Goal: Task Accomplishment & Management: Manage account settings

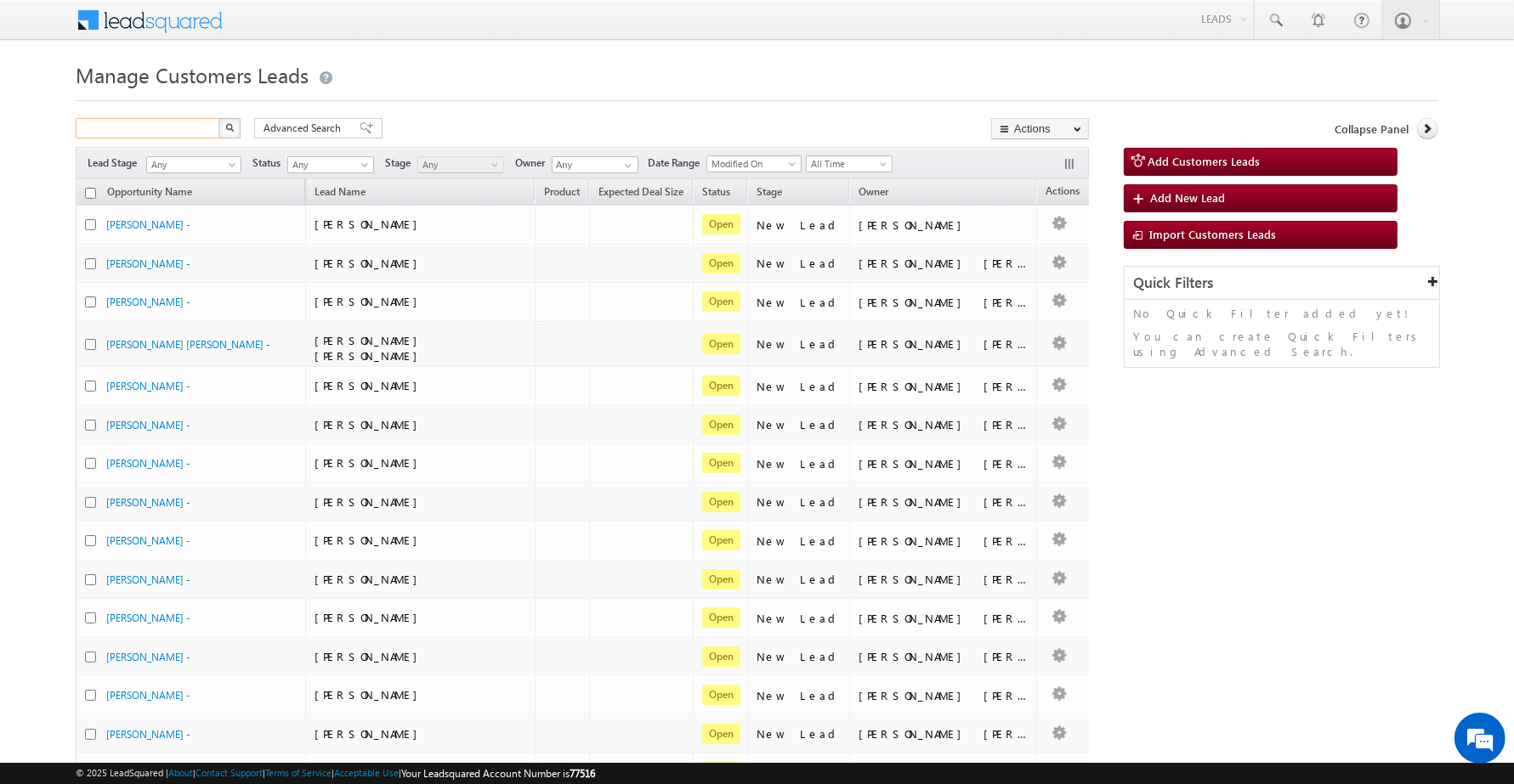
drag, startPoint x: 0, startPoint y: 0, endPoint x: 185, endPoint y: 137, distance: 230.2
click at [185, 137] on input "text" at bounding box center [148, 128] width 145 height 21
paste input "811210"
type input "811210"
click at [218, 118] on button "button" at bounding box center [229, 128] width 22 height 21
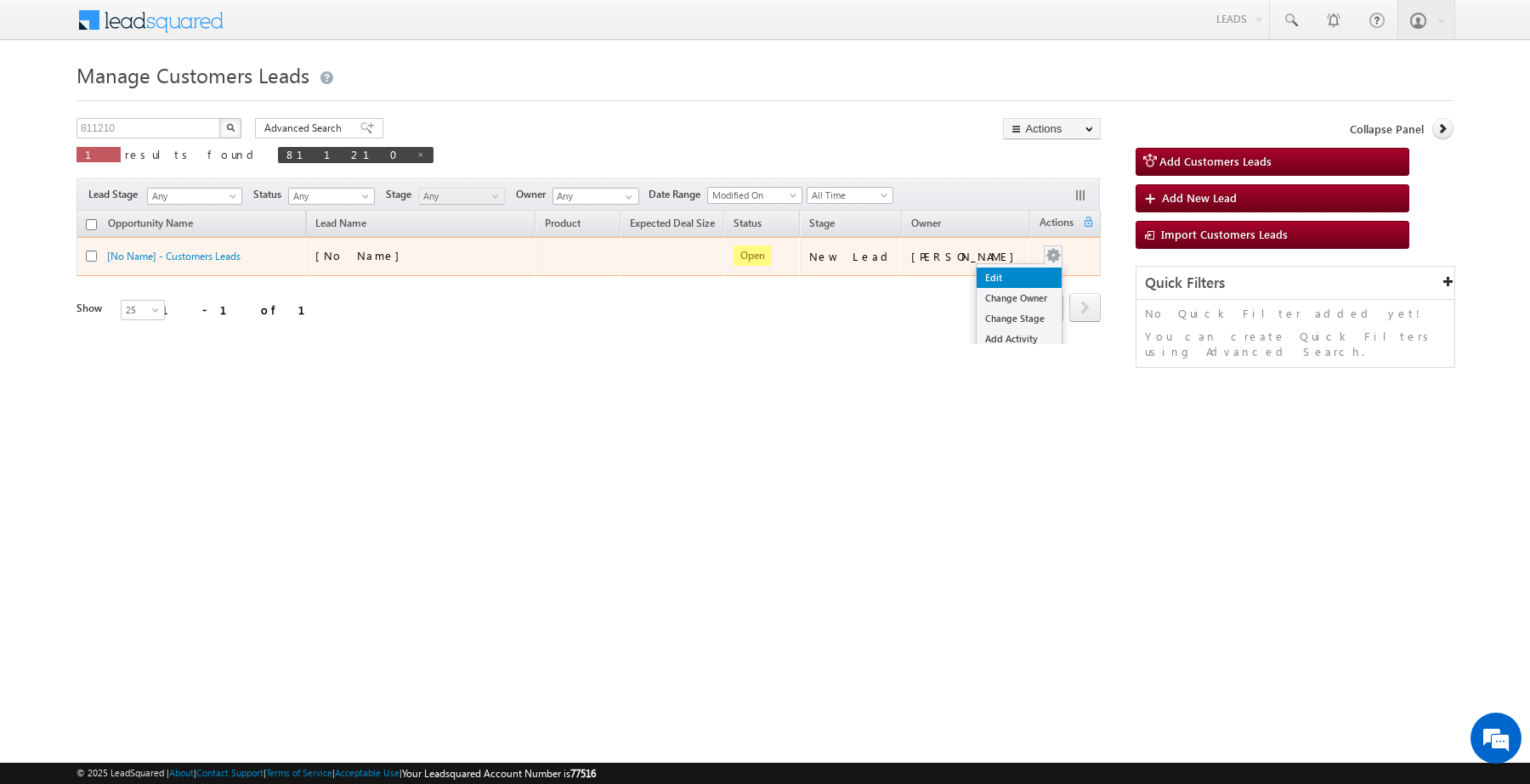
click at [1005, 276] on link "Edit" at bounding box center [1019, 278] width 85 height 21
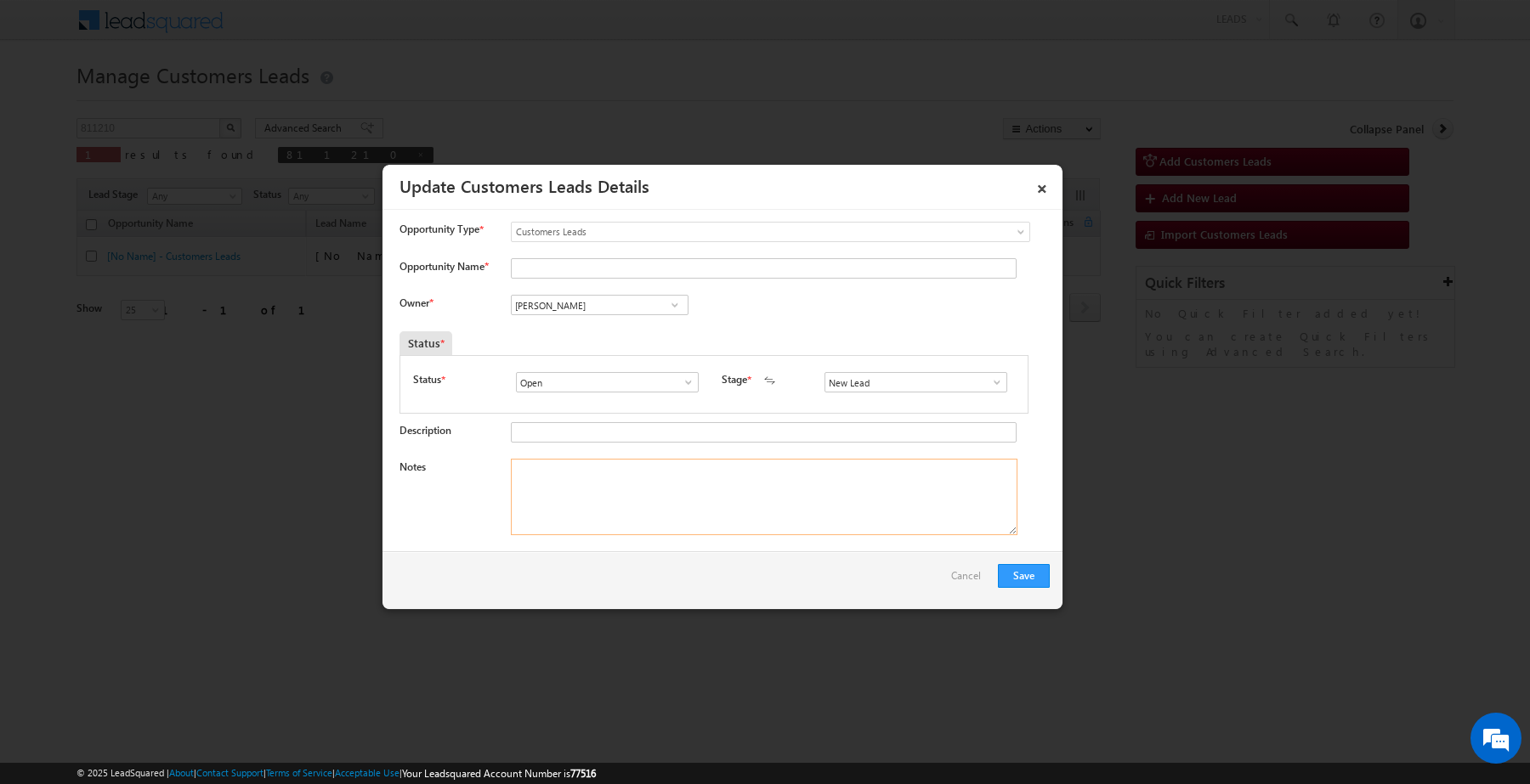
paste textarea "[PERSON_NAME] /Construction / 5 lakh / [GEOGRAPHIC_DATA] case customer required…"
click at [701, 502] on textarea "Notes" at bounding box center [764, 496] width 507 height 76
type textarea "[PERSON_NAME] /Construction / 5 lakh / [GEOGRAPHIC_DATA] case customer required…"
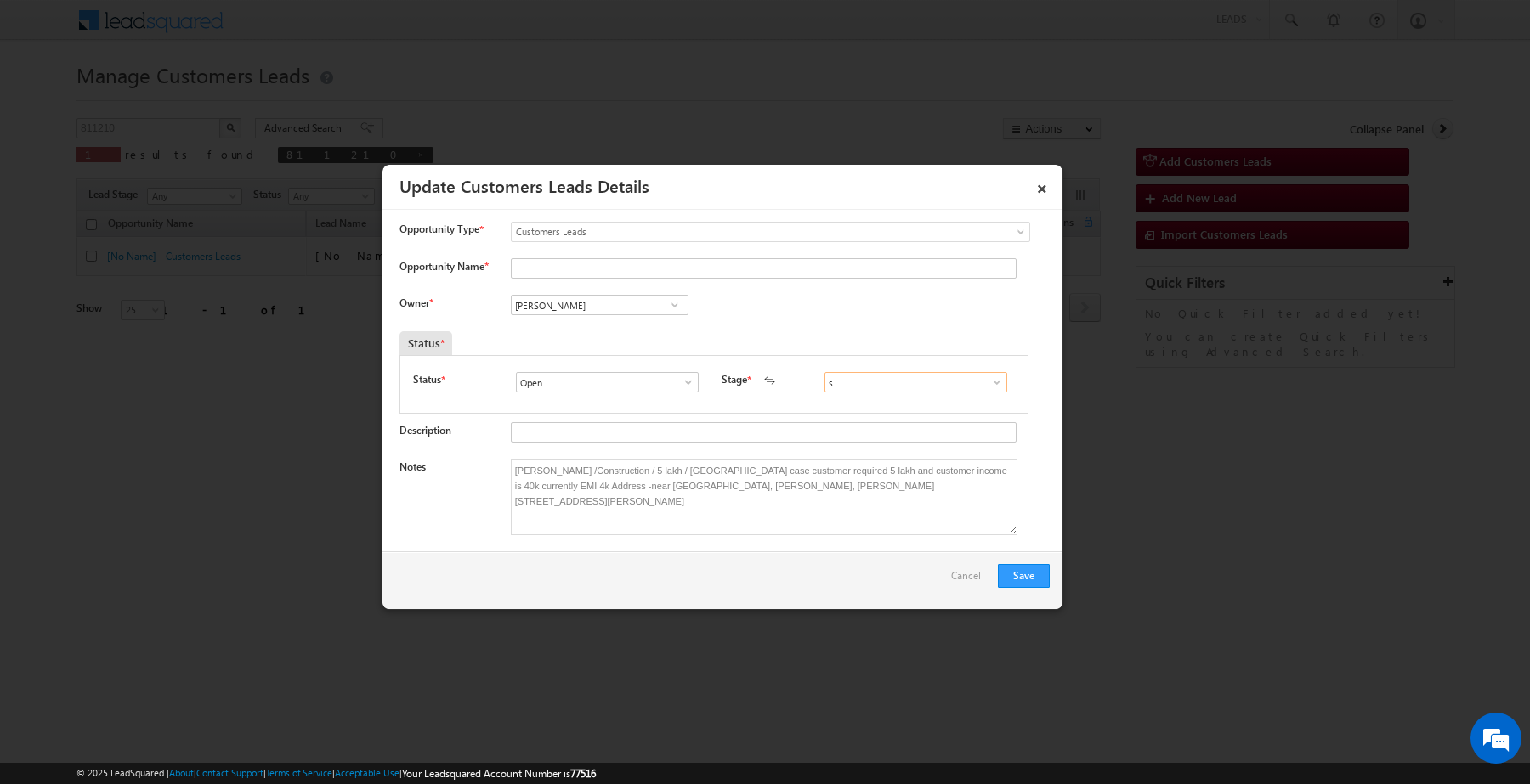
click at [913, 391] on input "s" at bounding box center [916, 382] width 183 height 21
drag, startPoint x: 855, startPoint y: 412, endPoint x: 856, endPoint y: 422, distance: 10.0
click at [856, 422] on ul "New Lead Sales Marked Not Contacted Sale Marked Language Barrier" at bounding box center [916, 437] width 182 height 89
click at [856, 422] on link "Sales Marked" at bounding box center [916, 420] width 182 height 20
type input "Sales Marked"
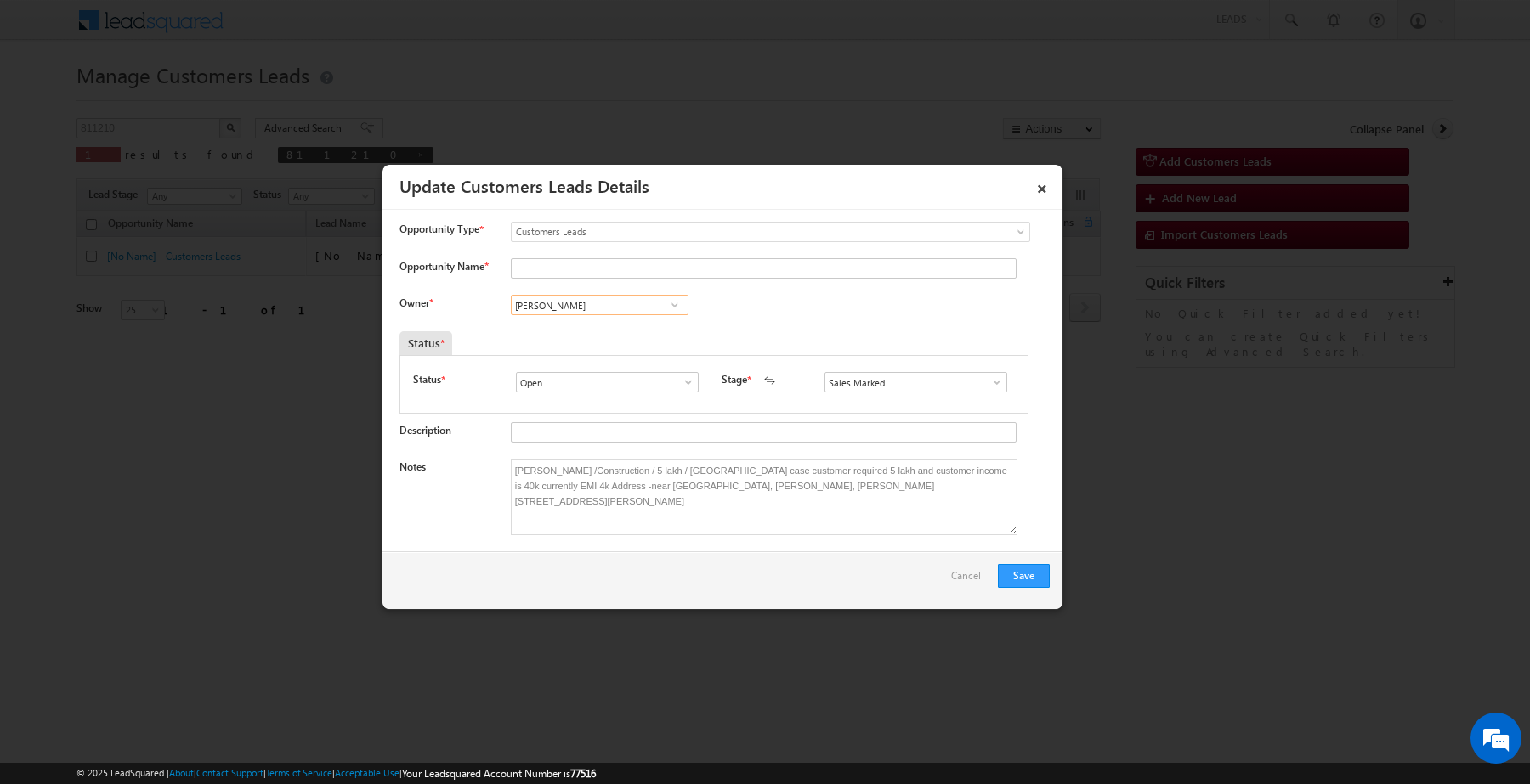
click at [576, 312] on input "[PERSON_NAME]" at bounding box center [599, 305] width 178 height 21
type input "m"
click at [576, 266] on input "Opportunity Name *" at bounding box center [763, 269] width 506 height 21
paste input "[PERSON_NAME]"
type input "[PERSON_NAME]"
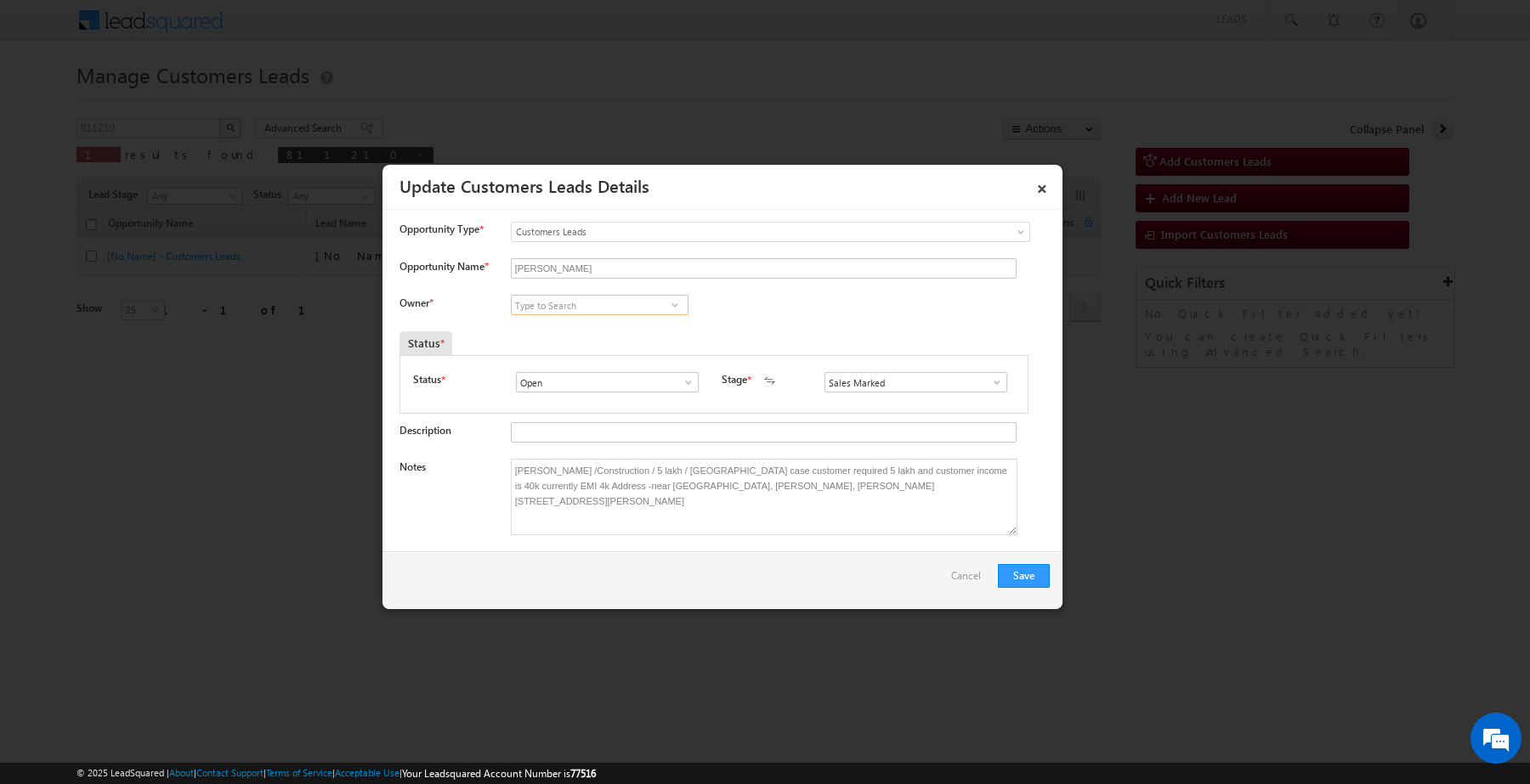
click at [594, 310] on input at bounding box center [599, 305] width 178 height 21
paste input "[PERSON_NAME]"
click at [597, 332] on link "[PERSON_NAME] [PERSON_NAME][EMAIL_ADDRESS][DOMAIN_NAME]" at bounding box center [599, 331] width 178 height 33
type input "[PERSON_NAME]"
click at [1009, 572] on button "Save" at bounding box center [1023, 576] width 52 height 24
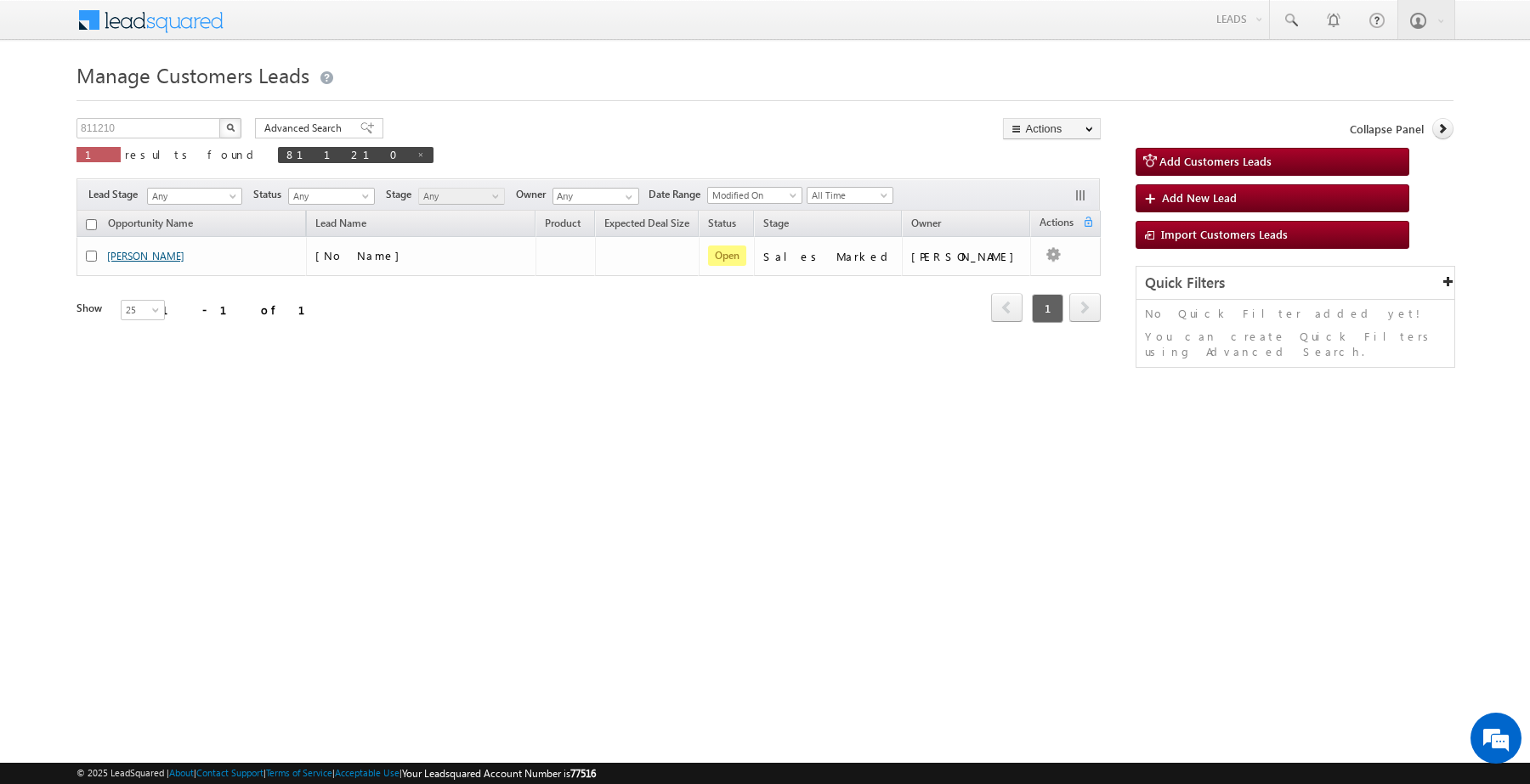
drag, startPoint x: 155, startPoint y: 303, endPoint x: 138, endPoint y: 252, distance: 53.8
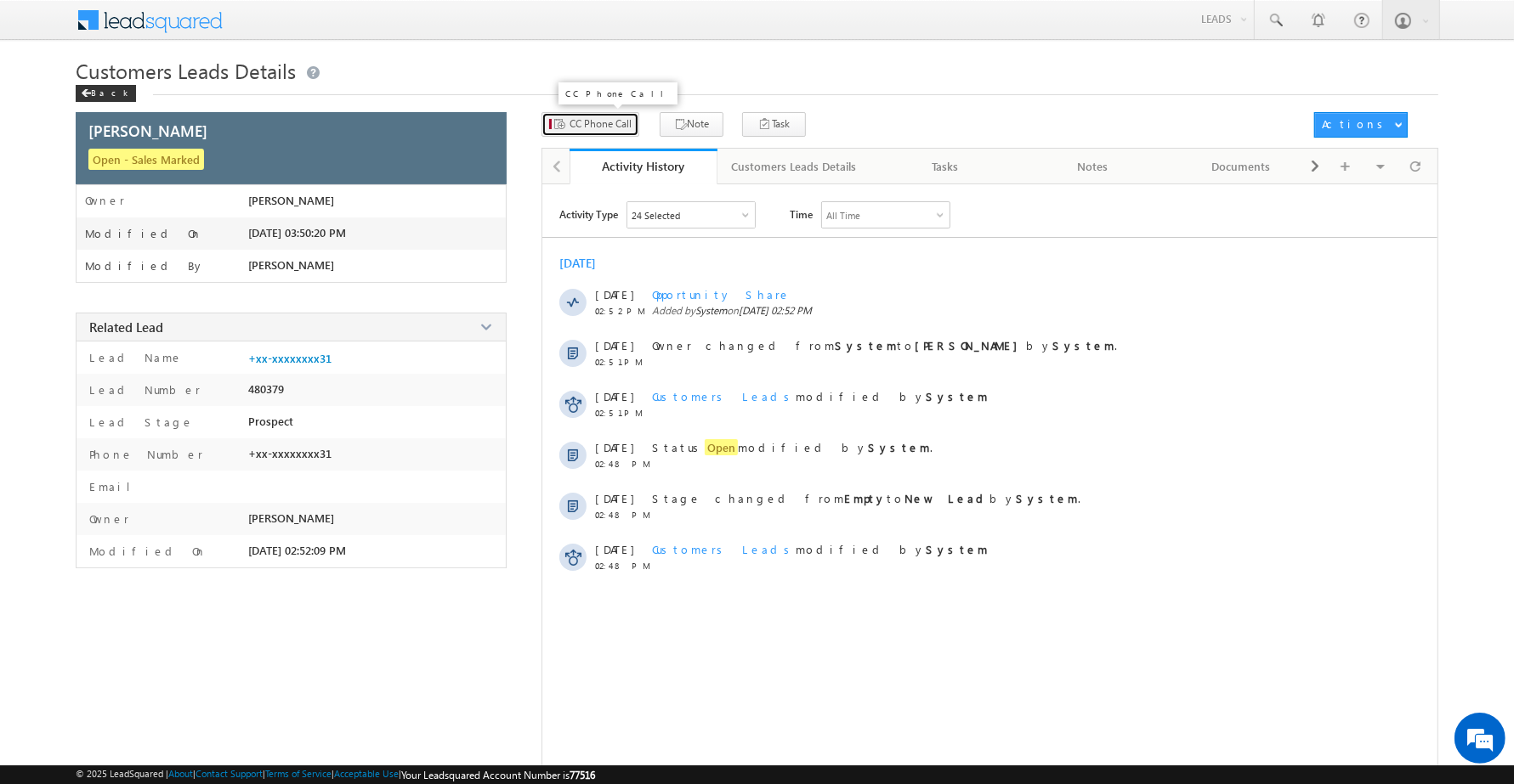
click at [605, 118] on span "CC Phone Call" at bounding box center [601, 125] width 62 height 15
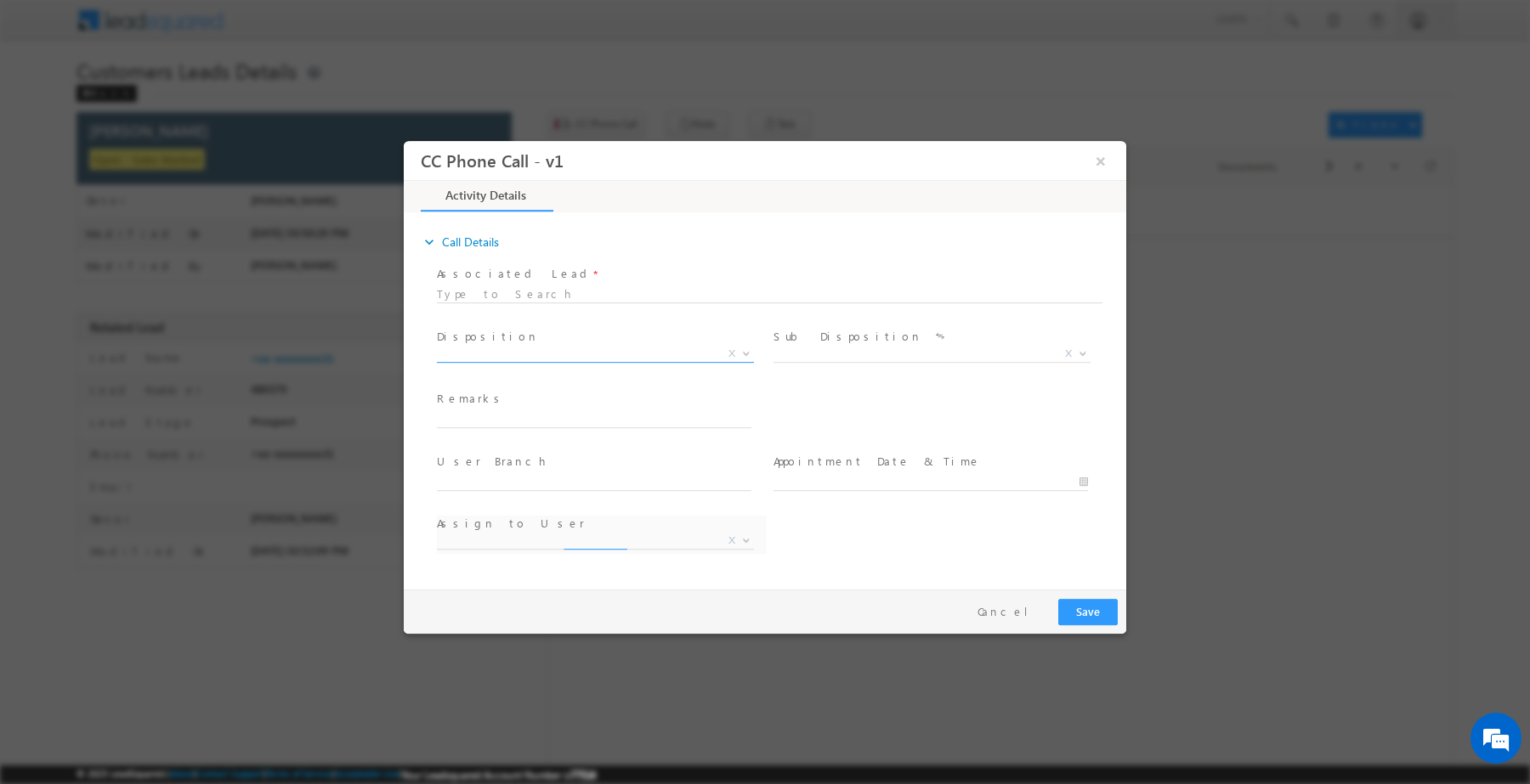
click at [565, 345] on span "X" at bounding box center [594, 354] width 317 height 17
select select "[EMAIL_ADDRESS][DOMAIN_NAME]"
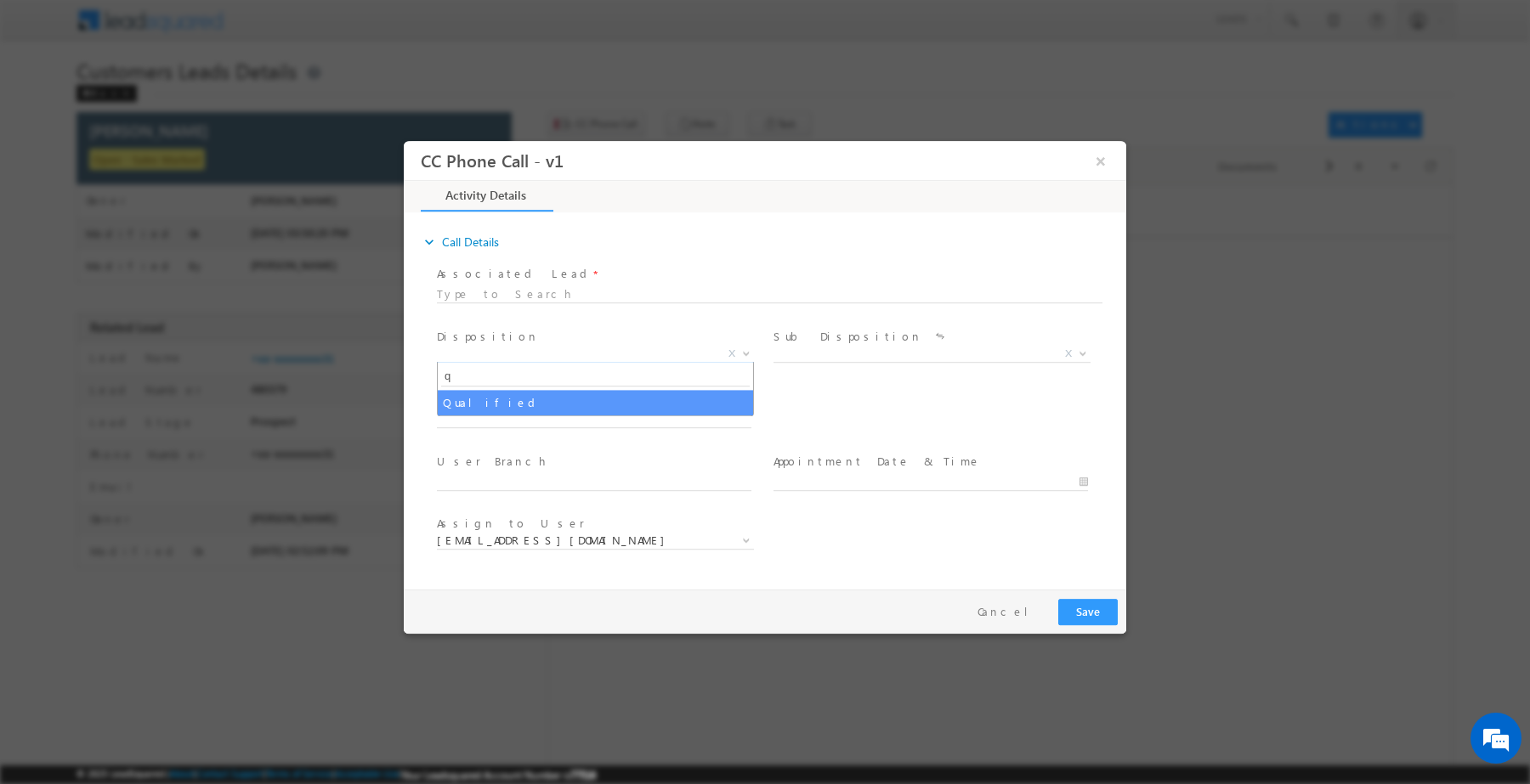
type input "q"
select select "Qualified"
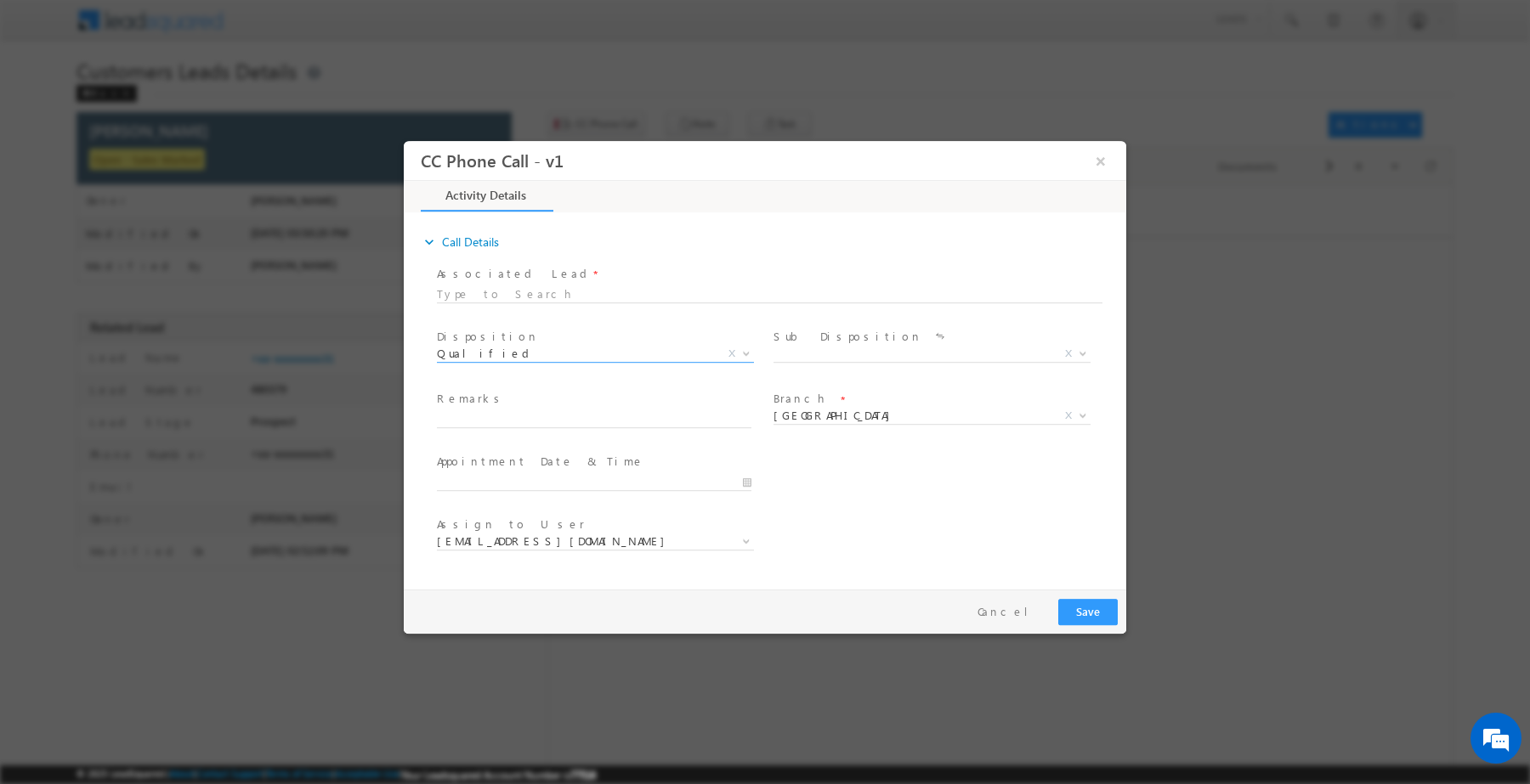
click at [533, 402] on span "Remarks *" at bounding box center [593, 399] width 314 height 19
click at [871, 357] on span "X" at bounding box center [931, 354] width 317 height 17
type input "sa"
select select "Sale Marked"
paste input "Mannu Khan /Construction / 5 lakh / Lucknow case customer required 5 lakh and c…"
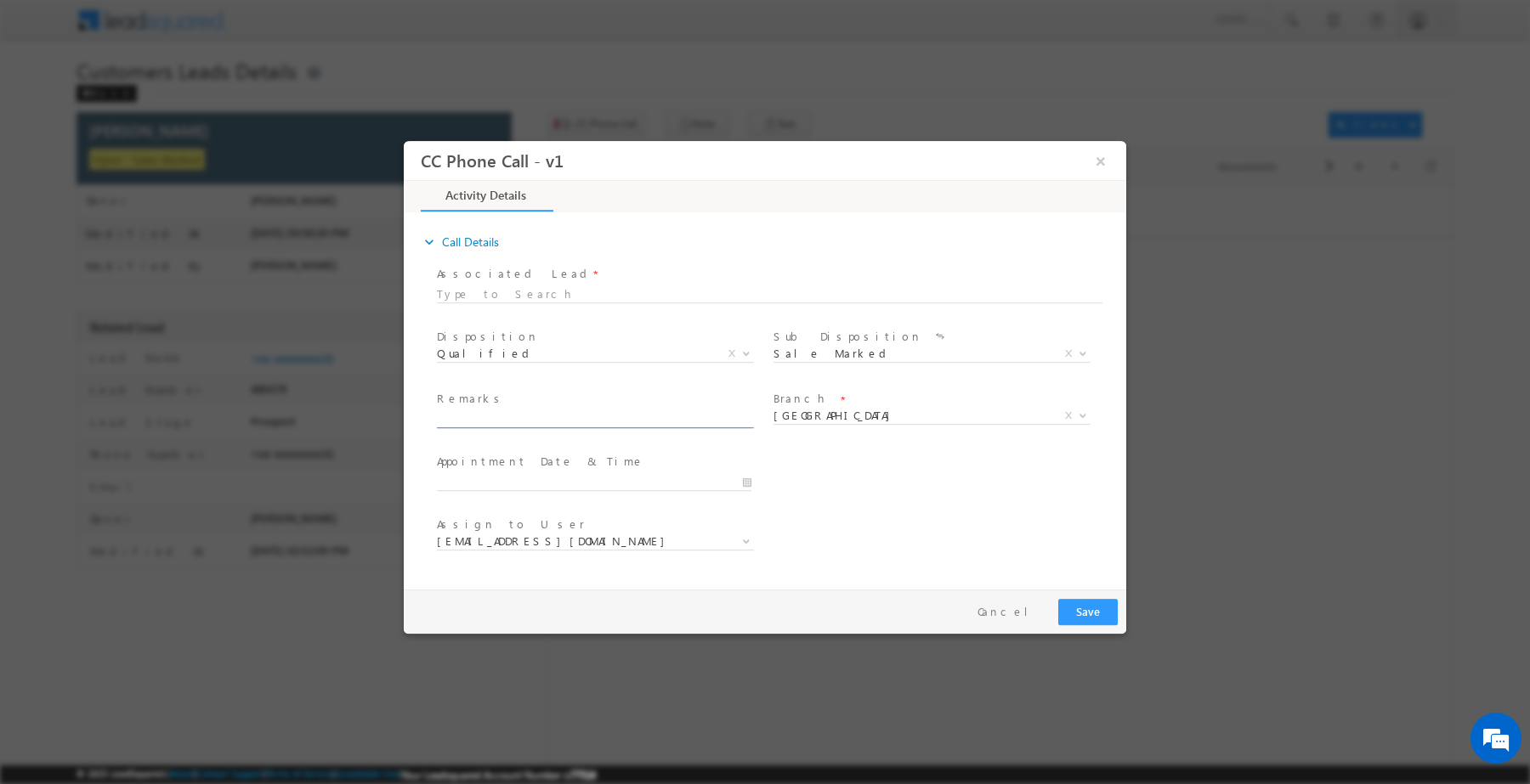
click at [621, 423] on input "text" at bounding box center [594, 419] width 314 height 17
type input "Mannu Khan /Construction / 5 lakh / Lucknow case customer required 5 lakh and c…"
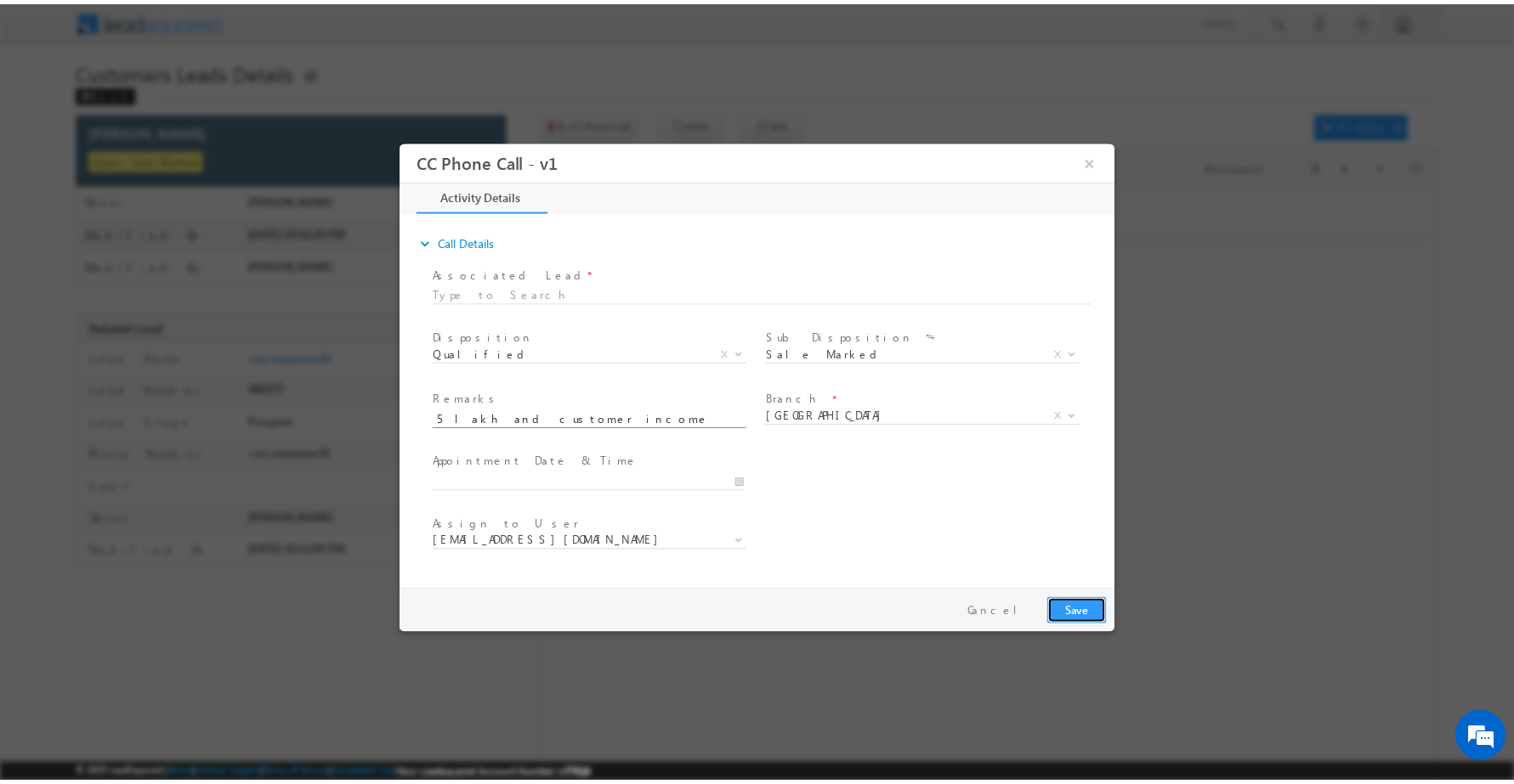
scroll to position [0, 0]
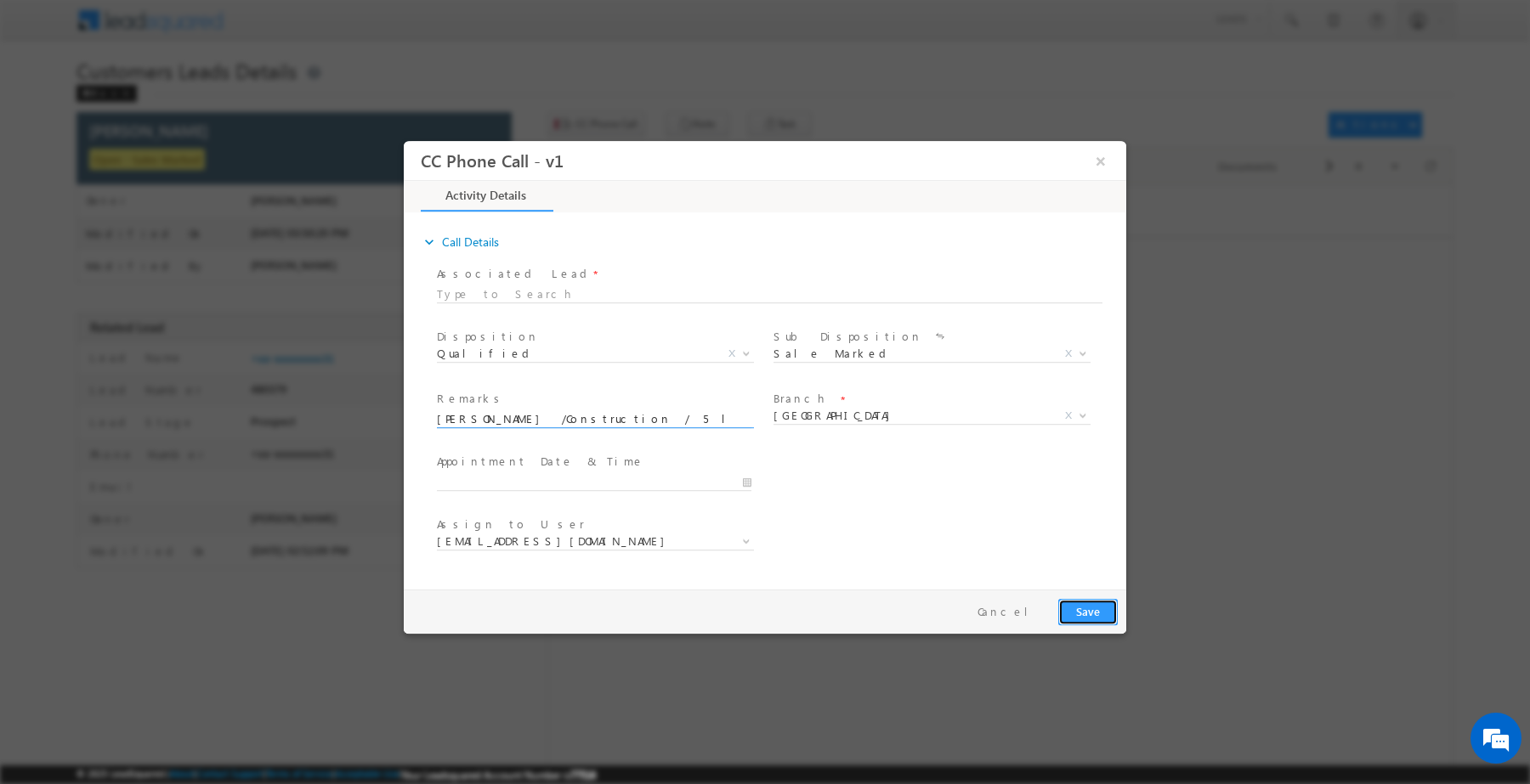
click at [1077, 615] on button "Save" at bounding box center [1088, 611] width 59 height 27
